Goal: Information Seeking & Learning: Learn about a topic

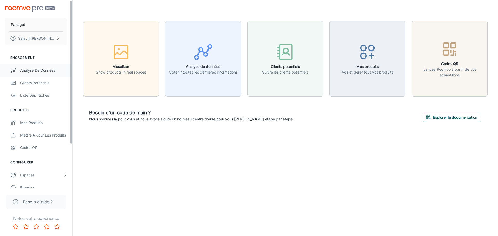
click at [41, 67] on link "Analyse de données" at bounding box center [36, 70] width 72 height 12
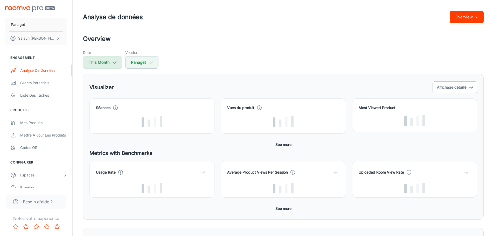
click at [117, 63] on button "This Month" at bounding box center [102, 62] width 39 height 12
select select "9"
select select "2025"
select select "9"
select select "2025"
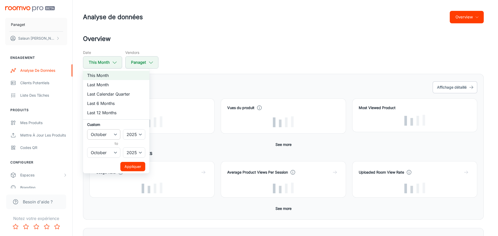
click at [113, 134] on select "January February March April May June July August September October November De…" at bounding box center [103, 134] width 33 height 10
select select "6"
click at [87, 129] on select "January February March April May June July August September October November De…" at bounding box center [103, 134] width 33 height 10
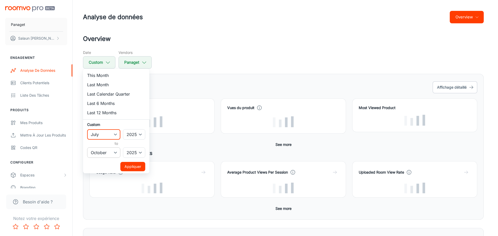
click at [112, 151] on select "January February March April May June July August September October November De…" at bounding box center [103, 153] width 33 height 10
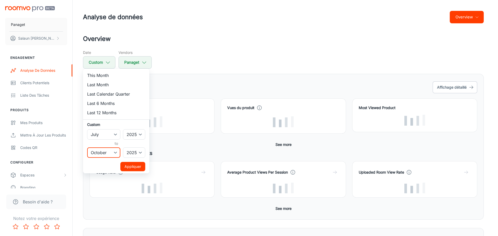
select select "8"
click at [87, 148] on select "January February March April May June July August September October November De…" at bounding box center [103, 153] width 33 height 10
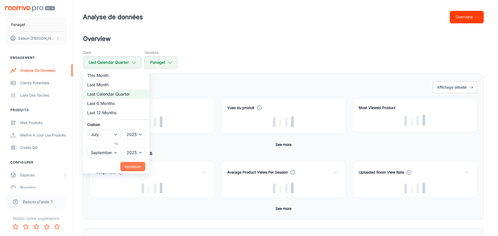
click at [130, 165] on button "Appliquer" at bounding box center [132, 166] width 25 height 9
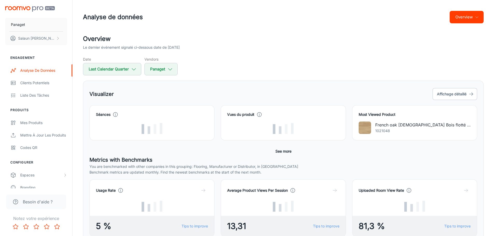
click at [281, 38] on h2 "Overview" at bounding box center [283, 38] width 401 height 9
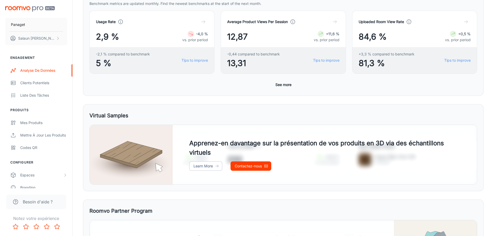
scroll to position [104, 0]
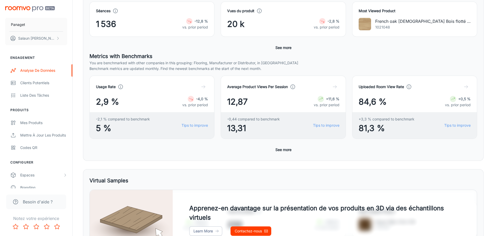
click at [279, 150] on button "See more" at bounding box center [284, 149] width 20 height 9
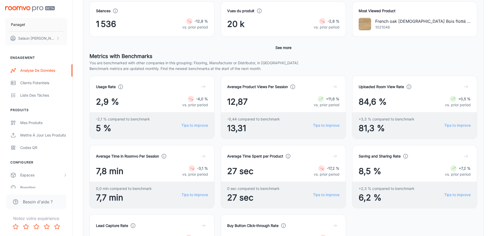
click at [281, 50] on button "See more" at bounding box center [284, 47] width 20 height 9
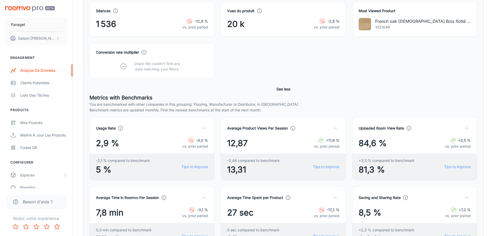
click at [282, 88] on button "See less" at bounding box center [284, 89] width 18 height 9
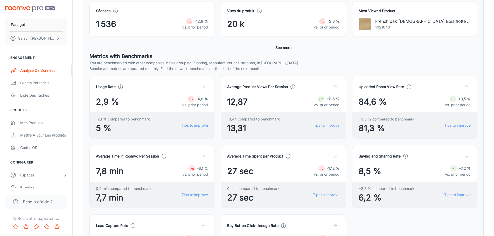
click at [247, 9] on h4 "Vues du produit" at bounding box center [240, 11] width 27 height 6
click at [232, 28] on span "20 k" at bounding box center [235, 24] width 17 height 12
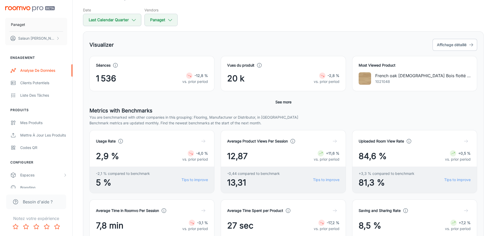
scroll to position [0, 0]
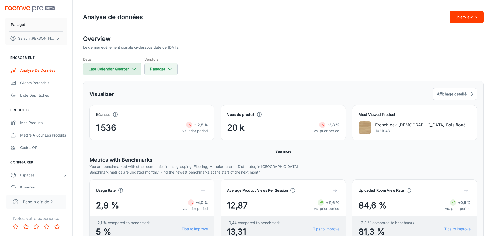
click at [130, 70] on button "Last Calendar Quarter" at bounding box center [112, 69] width 58 height 12
select select "6"
select select "2025"
select select "8"
select select "2025"
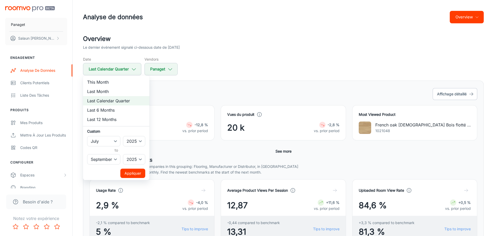
click at [231, 70] on div at bounding box center [249, 118] width 498 height 236
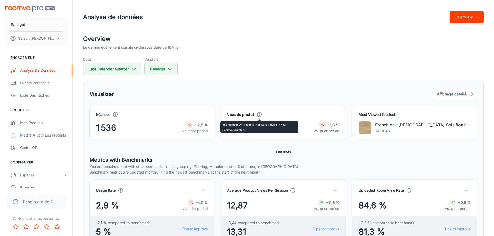
drag, startPoint x: 262, startPoint y: 115, endPoint x: 256, endPoint y: 118, distance: 6.5
click at [261, 115] on icon at bounding box center [260, 115] width 6 height 6
click at [235, 134] on span "20 k" at bounding box center [235, 128] width 17 height 12
click at [235, 131] on span "20 k" at bounding box center [235, 128] width 17 height 12
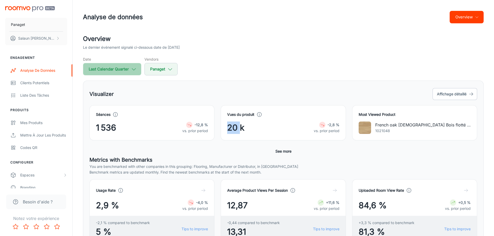
click at [129, 69] on button "Last Calendar Quarter" at bounding box center [112, 69] width 58 height 12
select select "6"
select select "2025"
select select "8"
select select "2025"
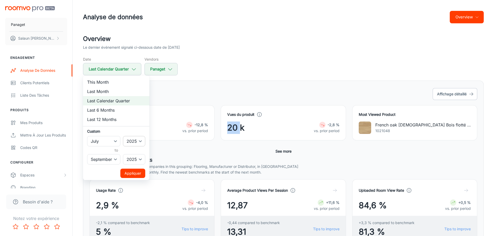
click at [139, 142] on select "2022 2023 2024 2025" at bounding box center [134, 141] width 22 height 10
select select "2024"
click at [123, 136] on select "2022 2023 2024 2025" at bounding box center [134, 141] width 22 height 10
click at [138, 161] on select "2022 2023 2024 2025" at bounding box center [134, 159] width 22 height 10
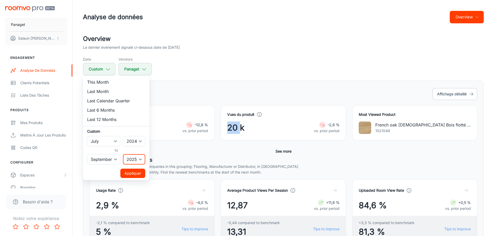
select select "2024"
click at [123, 154] on select "2022 2023 2024 2025" at bounding box center [134, 159] width 22 height 10
click at [134, 174] on button "Appliquer" at bounding box center [132, 173] width 25 height 9
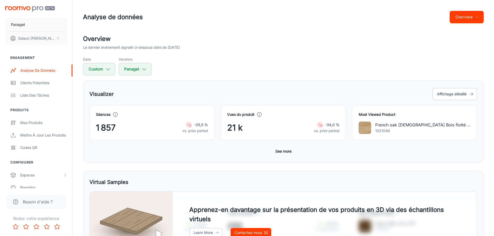
click at [282, 151] on button "See more" at bounding box center [284, 151] width 20 height 9
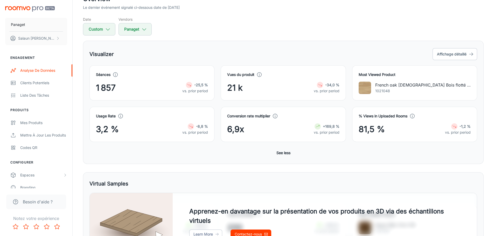
scroll to position [52, 0]
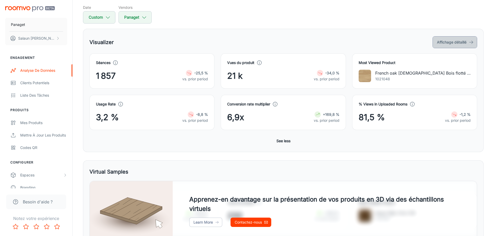
click at [455, 41] on button "Affichage détaillé" at bounding box center [455, 42] width 45 height 12
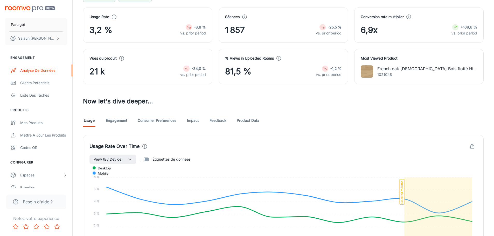
scroll to position [78, 0]
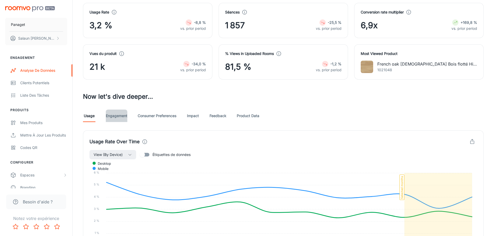
click at [116, 117] on link "Engagement" at bounding box center [117, 116] width 22 height 12
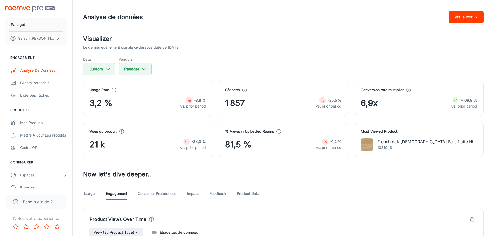
click at [276, 52] on div "Visualizer Le dernier événement signalé ci-dessous date de [DATE] Date Custom V…" at bounding box center [283, 54] width 401 height 41
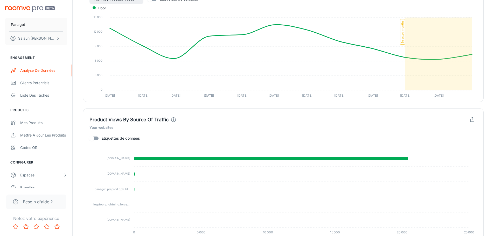
scroll to position [104, 0]
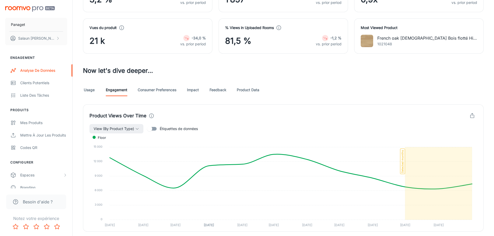
click at [91, 92] on link "Usage" at bounding box center [89, 90] width 12 height 12
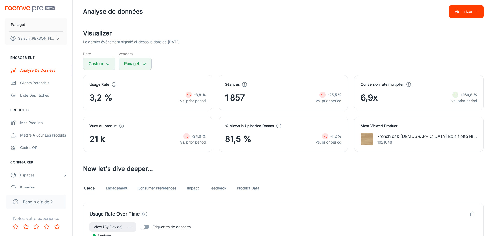
scroll to position [4, 0]
